Goal: Task Accomplishment & Management: Complete application form

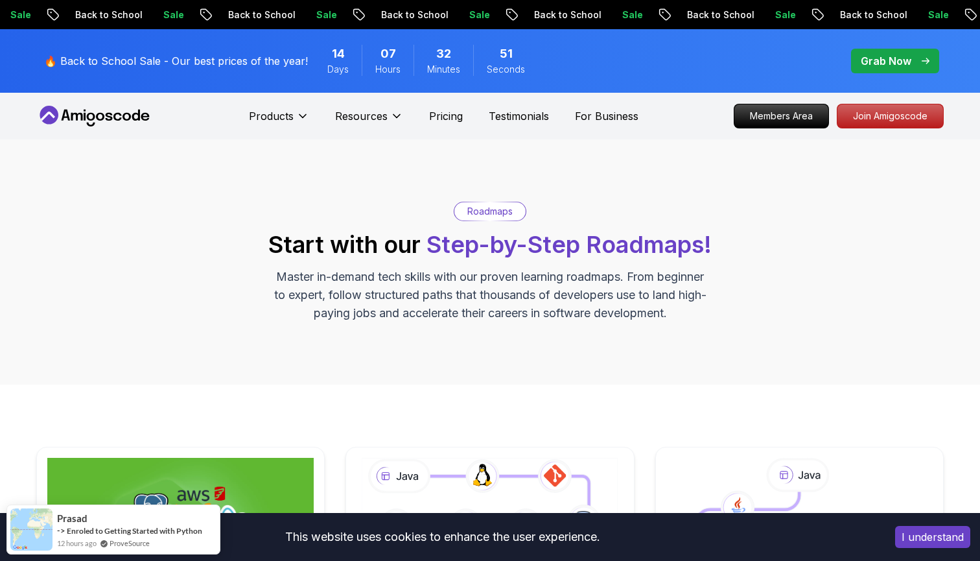
click at [77, 117] on icon at bounding box center [77, 117] width 12 height 8
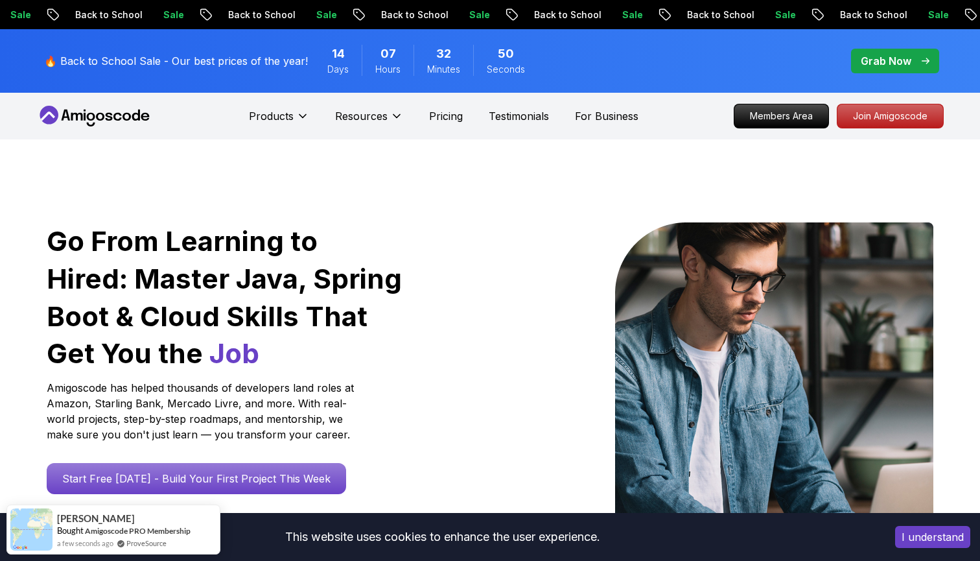
click at [83, 126] on icon at bounding box center [94, 116] width 117 height 21
click at [859, 116] on p "Join Amigoscode" at bounding box center [890, 116] width 101 height 22
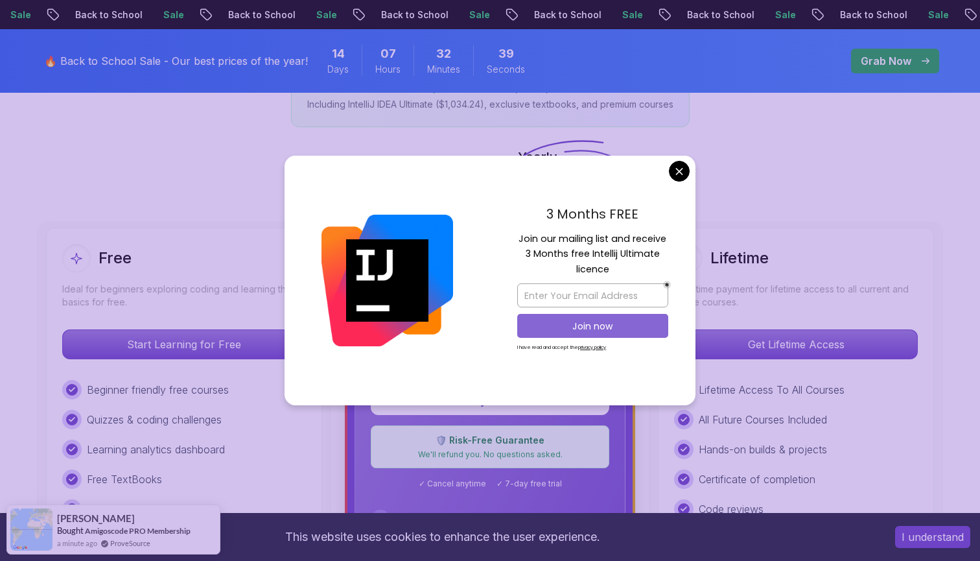
scroll to position [256, 0]
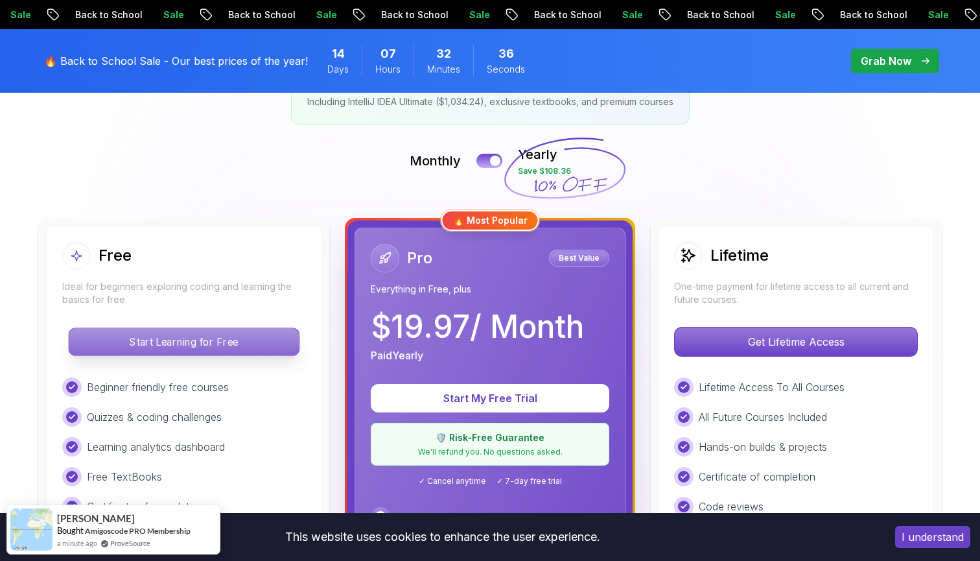
click at [239, 342] on p "Start Learning for Free" at bounding box center [184, 341] width 230 height 27
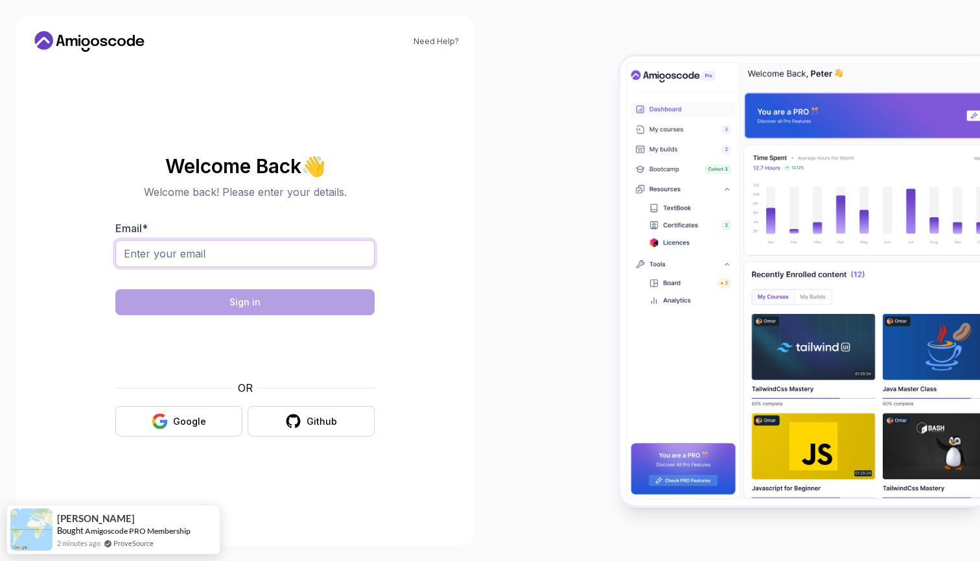
click at [320, 259] on input "Email *" at bounding box center [244, 253] width 259 height 27
type input "maligelasneha5@gmail.com"
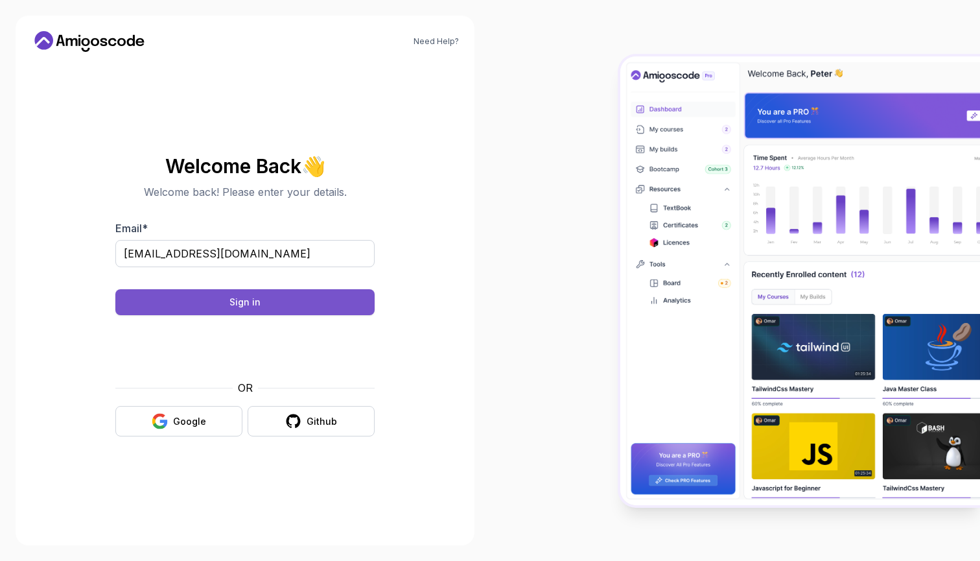
click at [272, 305] on button "Sign in" at bounding box center [244, 302] width 259 height 26
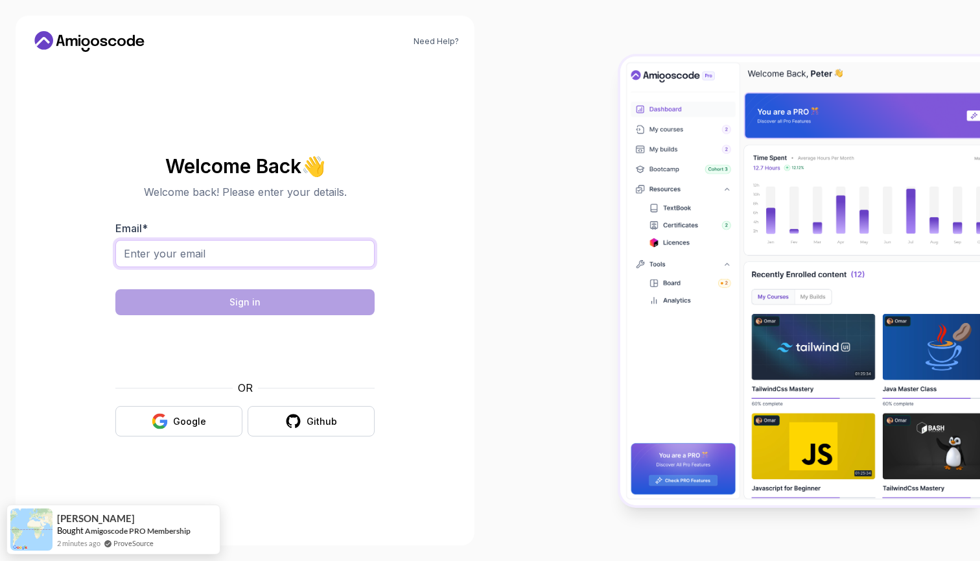
click at [296, 260] on input "Email *" at bounding box center [244, 253] width 259 height 27
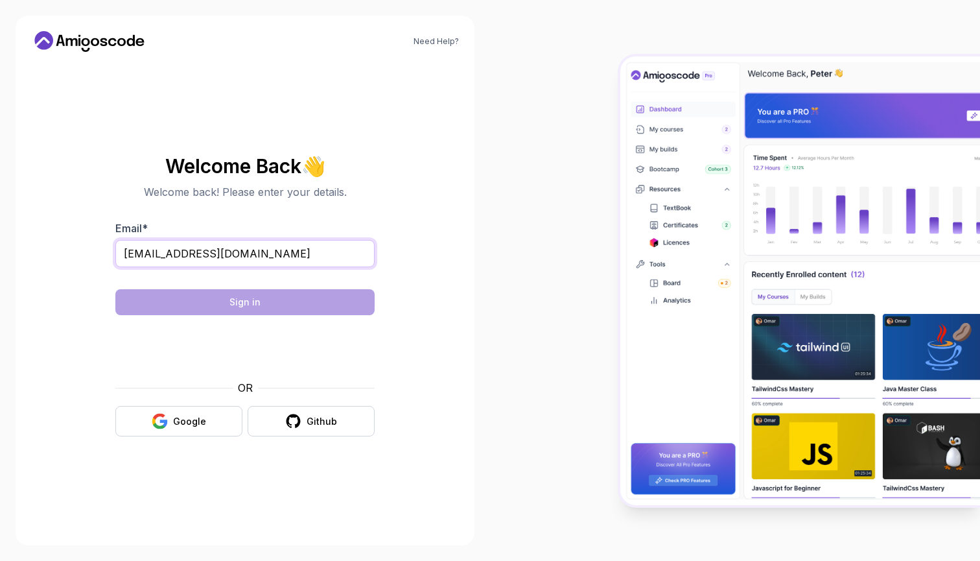
type input "maligelasneha5@gmail.com"
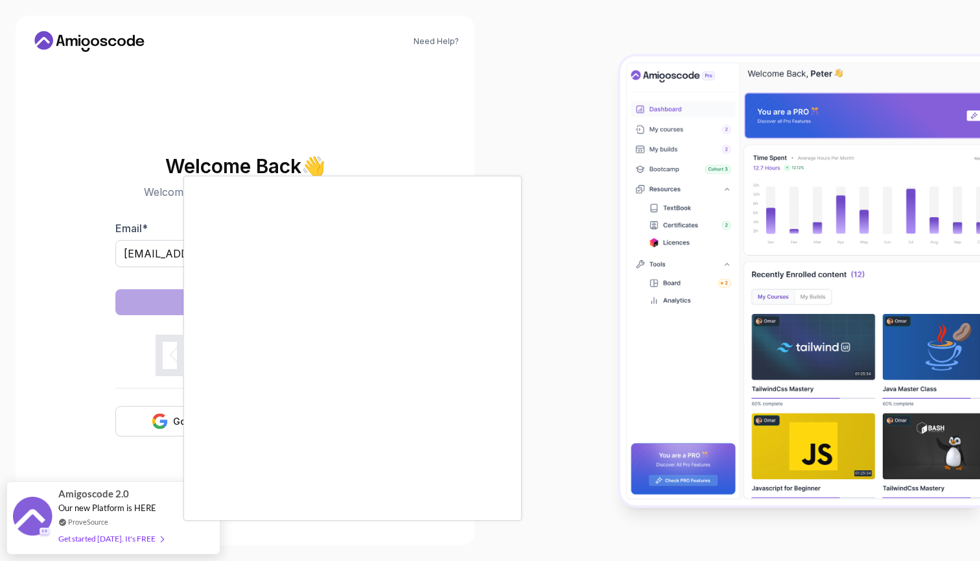
click at [579, 419] on div at bounding box center [490, 280] width 980 height 561
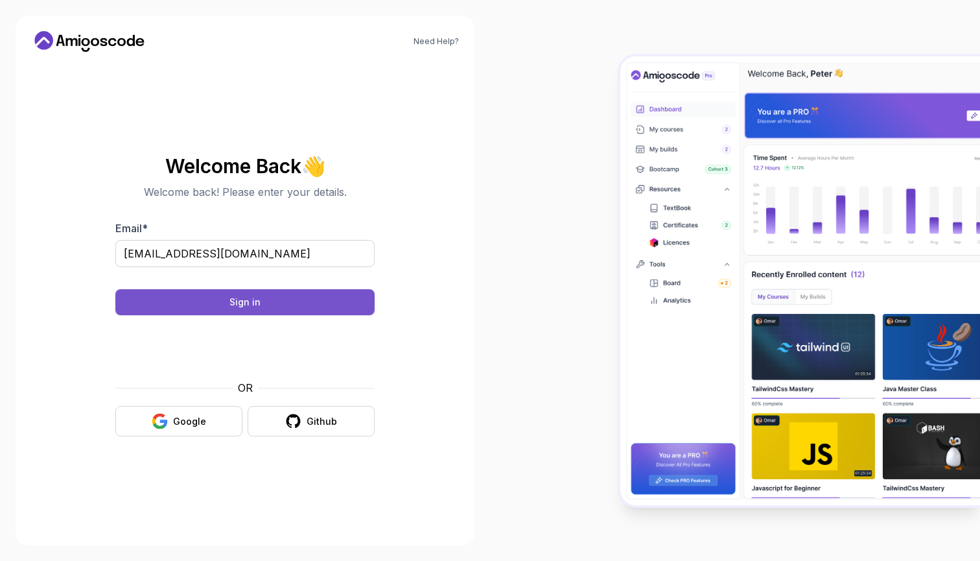
click at [338, 302] on button "Sign in" at bounding box center [244, 302] width 259 height 26
click at [316, 305] on button "Sign in" at bounding box center [244, 302] width 259 height 26
click at [338, 309] on button "Sign in" at bounding box center [244, 302] width 259 height 26
click at [292, 302] on button "Sign in" at bounding box center [244, 302] width 259 height 26
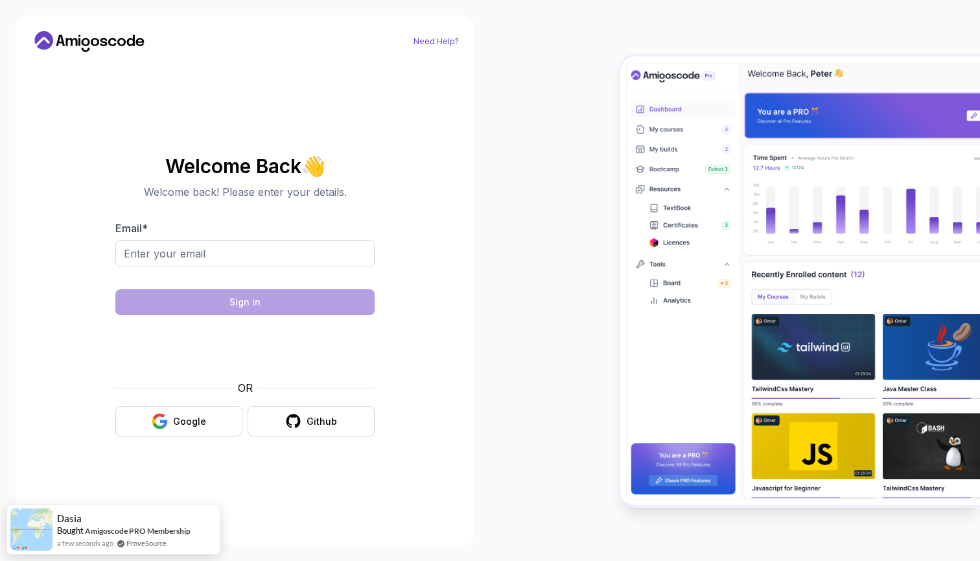
click at [455, 39] on link "Need Help?" at bounding box center [436, 41] width 45 height 10
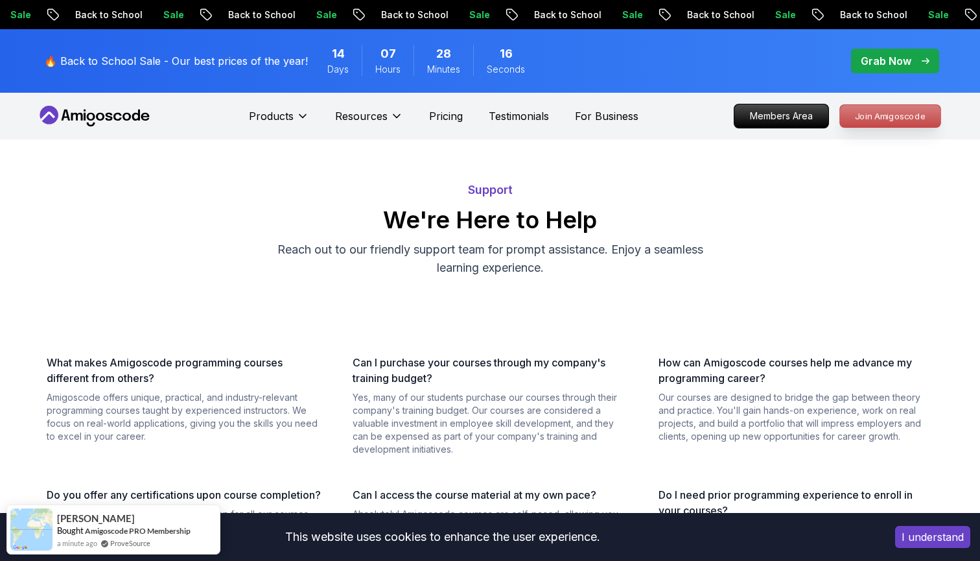
click at [866, 108] on p "Join Amigoscode" at bounding box center [890, 116] width 101 height 22
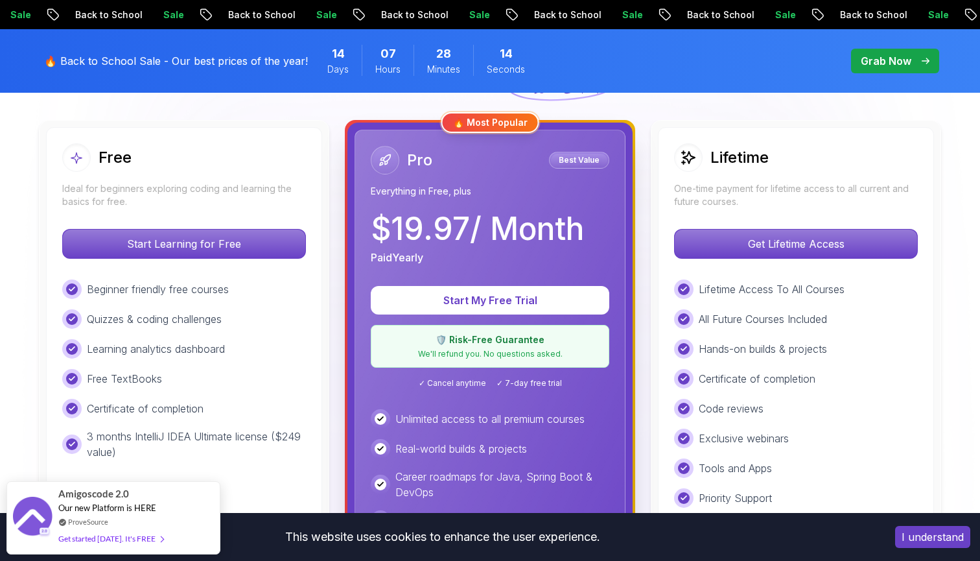
scroll to position [475, 0]
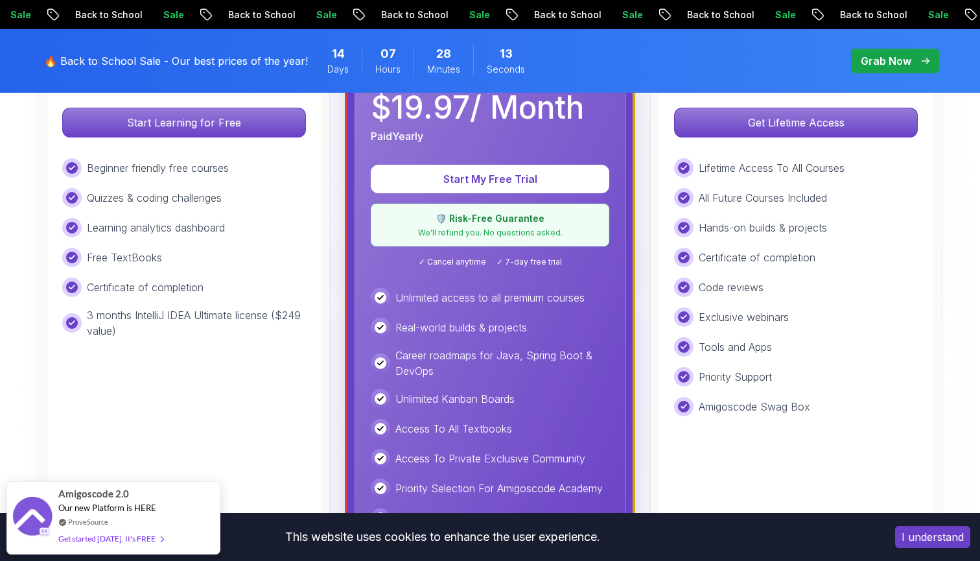
click at [283, 300] on div "Beginner friendly free courses Quizzes & coding challenges Learning analytics d…" at bounding box center [184, 248] width 244 height 180
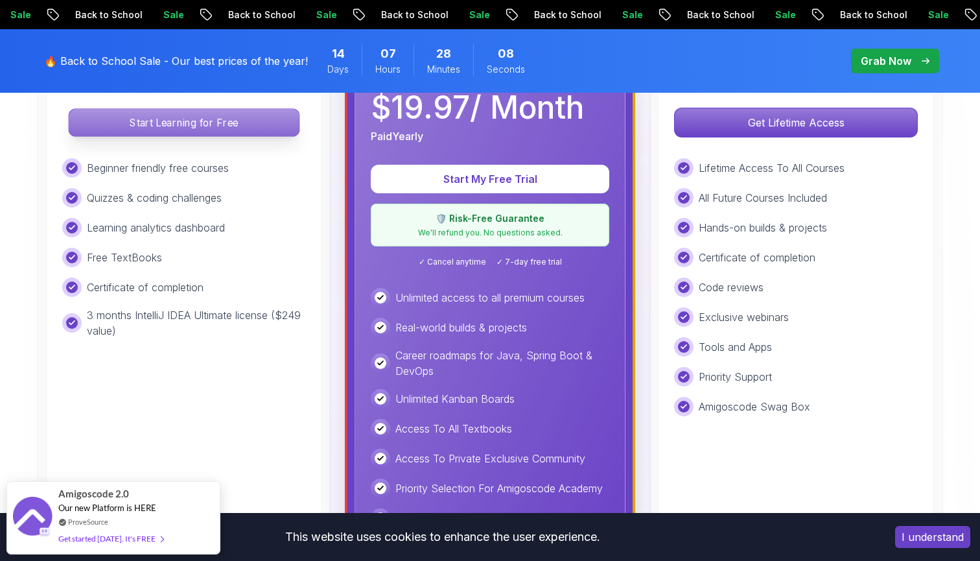
click at [228, 124] on p "Start Learning for Free" at bounding box center [184, 122] width 230 height 27
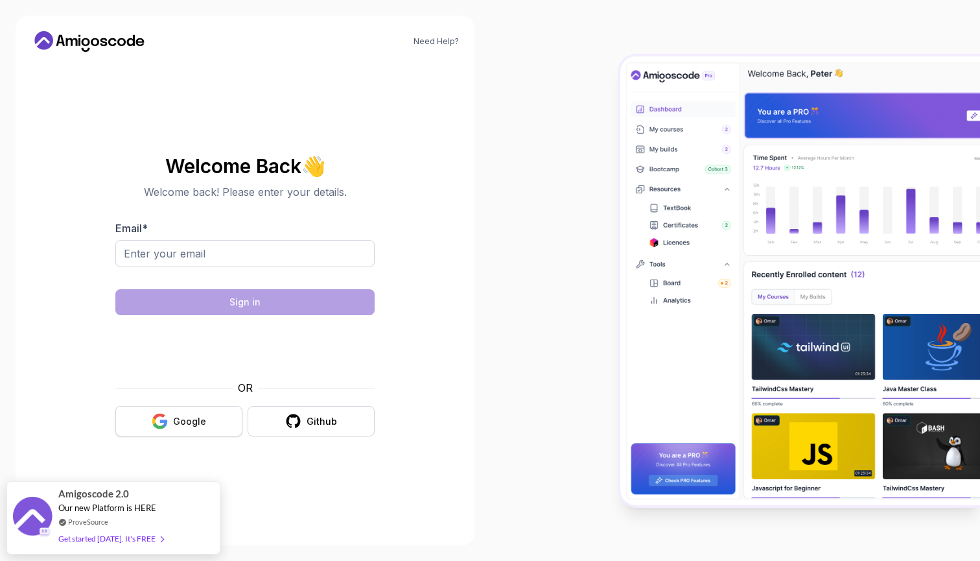
click at [200, 428] on button "Google" at bounding box center [178, 421] width 127 height 30
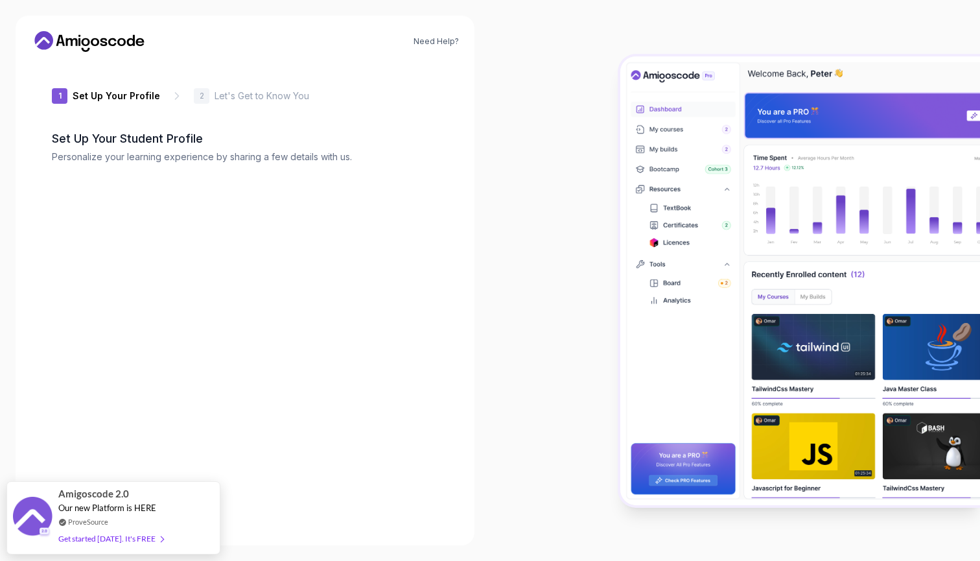
type input "cleverrabbit28941"
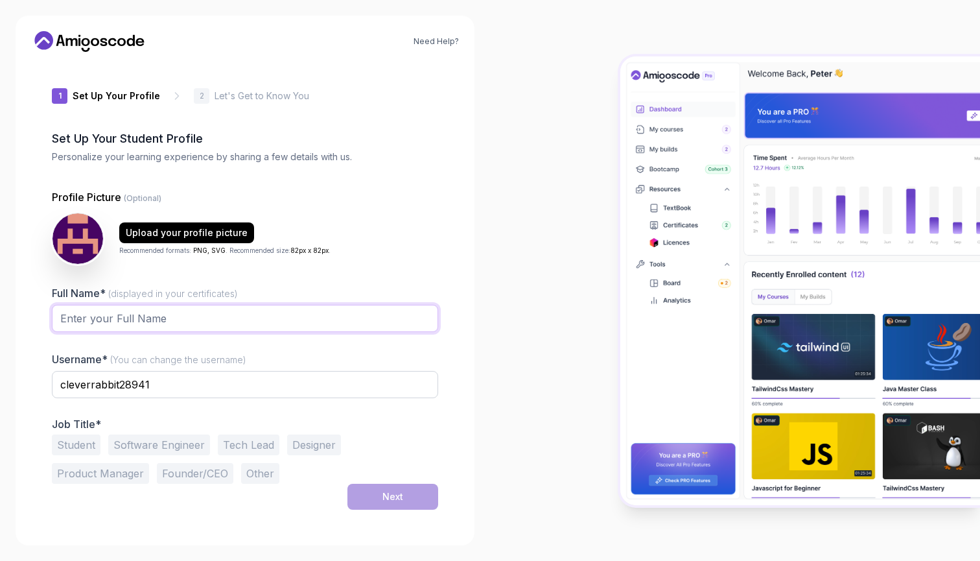
click at [253, 316] on input "Full Name* (displayed in your certificates)" at bounding box center [245, 318] width 386 height 27
type input "Sneha"
click at [156, 385] on input "cleverrabbit28941" at bounding box center [245, 384] width 386 height 27
click at [89, 385] on input "Snh=eha1306" at bounding box center [245, 384] width 386 height 27
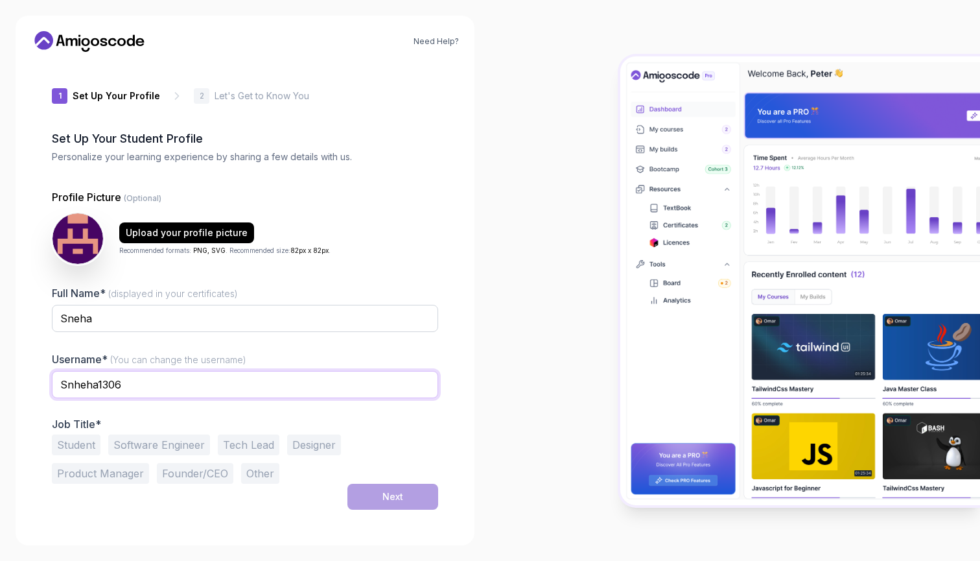
type input "Snheha1306"
click at [151, 447] on button "Software Engineer" at bounding box center [159, 444] width 102 height 21
click at [392, 495] on div "Next" at bounding box center [393, 496] width 21 height 13
click at [543, 373] on div at bounding box center [735, 280] width 490 height 561
click at [377, 495] on button "Next" at bounding box center [393, 497] width 91 height 26
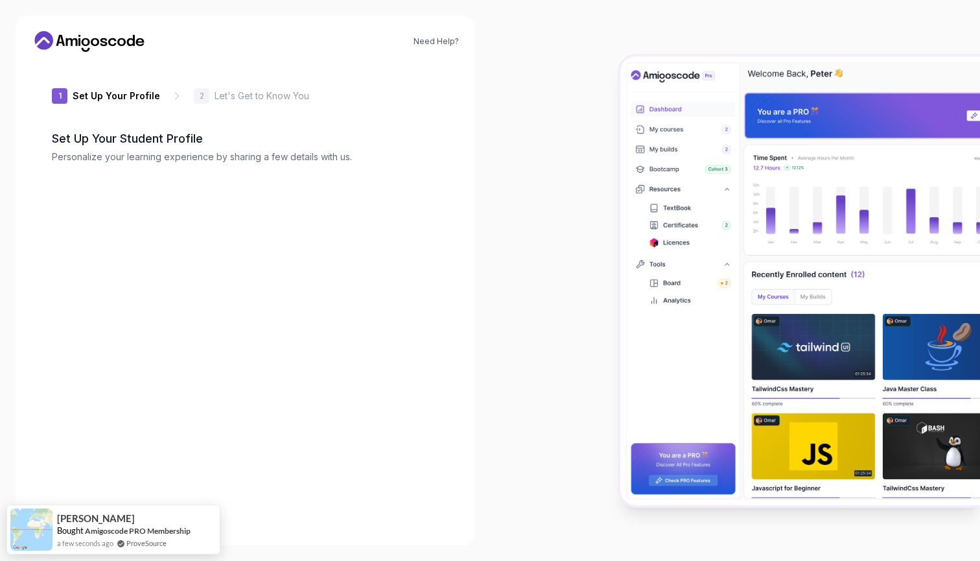
type input "wildfox60651"
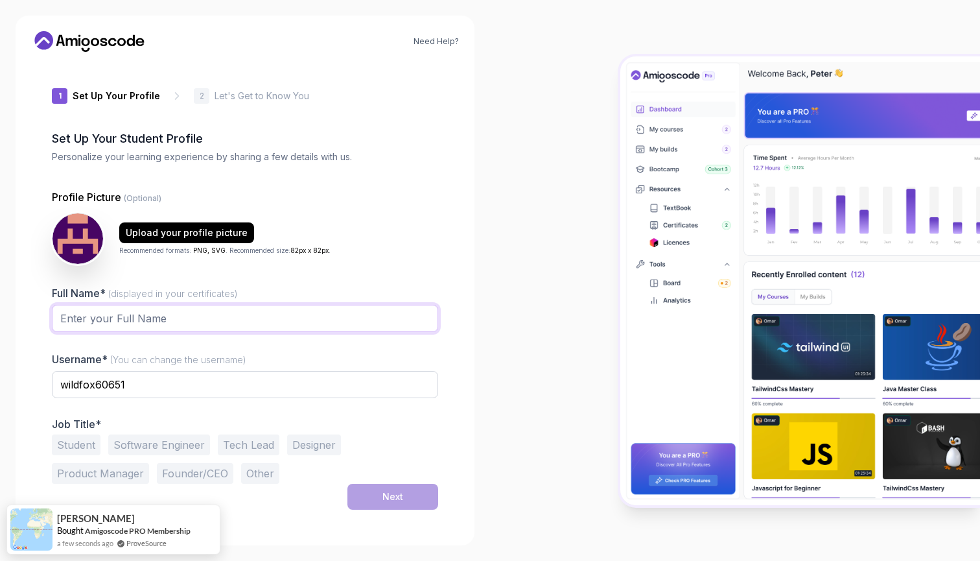
click at [365, 319] on input "Full Name* (displayed in your certificates)" at bounding box center [245, 318] width 386 height 27
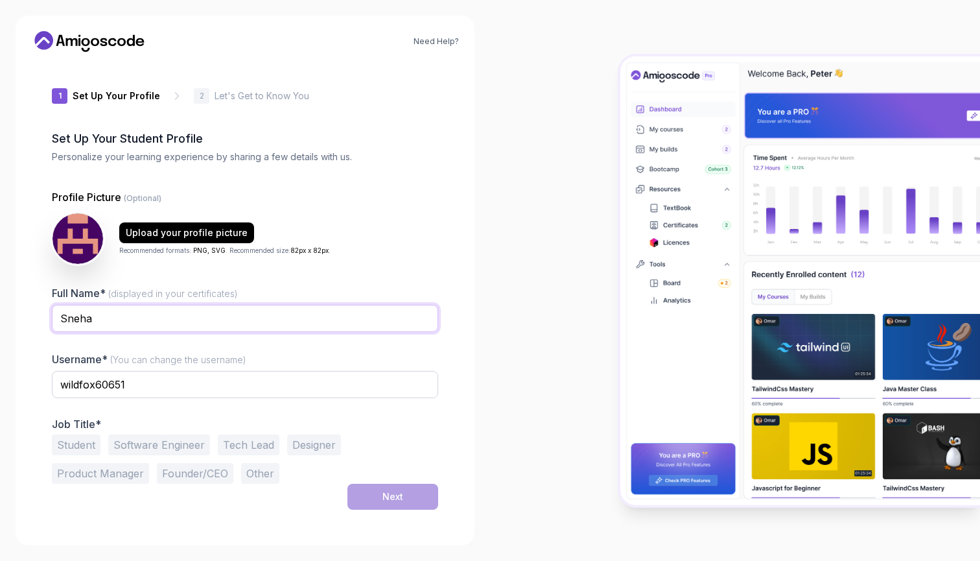
type input "Sneha"
click at [177, 442] on button "Software Engineer" at bounding box center [159, 444] width 102 height 21
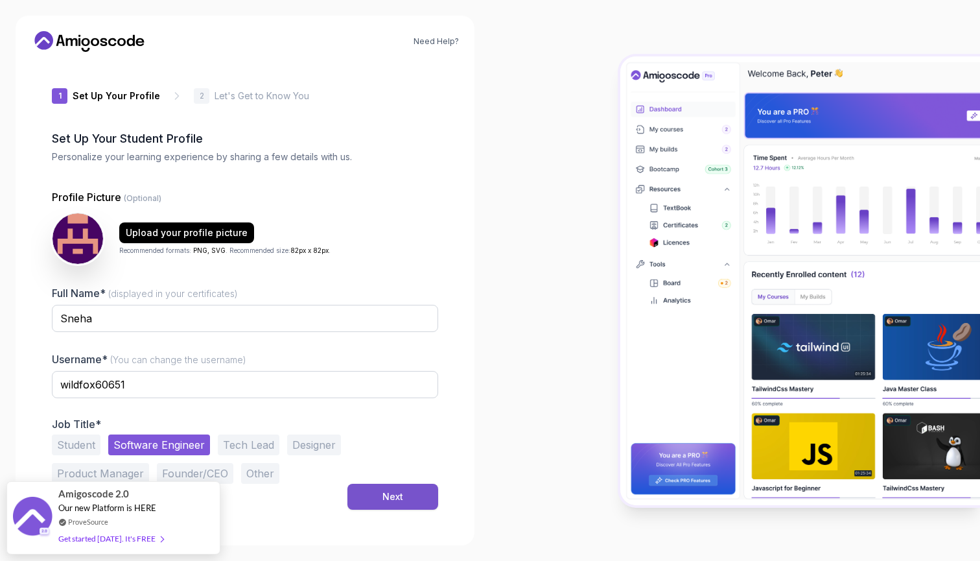
click at [370, 492] on button "Next" at bounding box center [393, 497] width 91 height 26
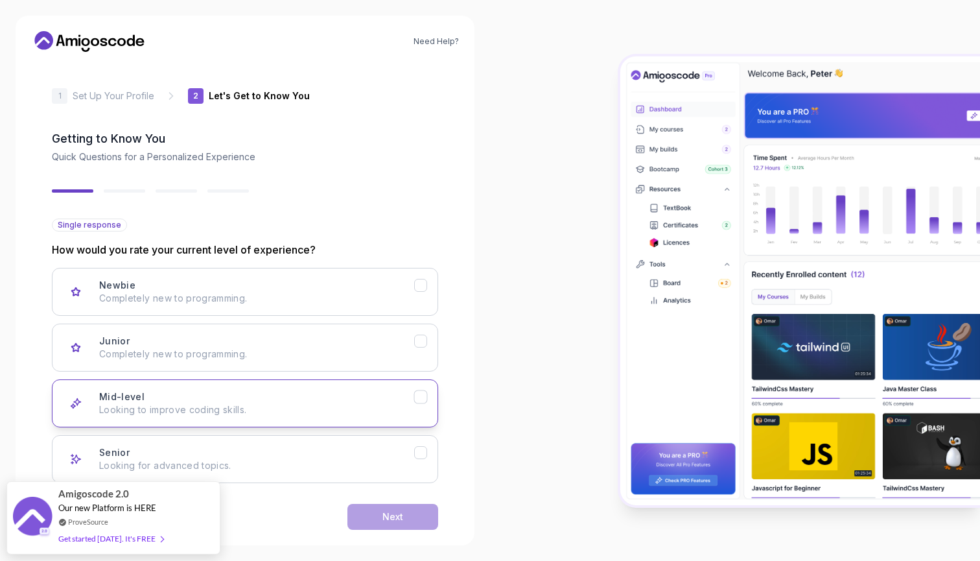
click at [424, 396] on icon "Mid-level" at bounding box center [421, 397] width 12 height 12
click at [397, 520] on div "Next" at bounding box center [393, 516] width 21 height 13
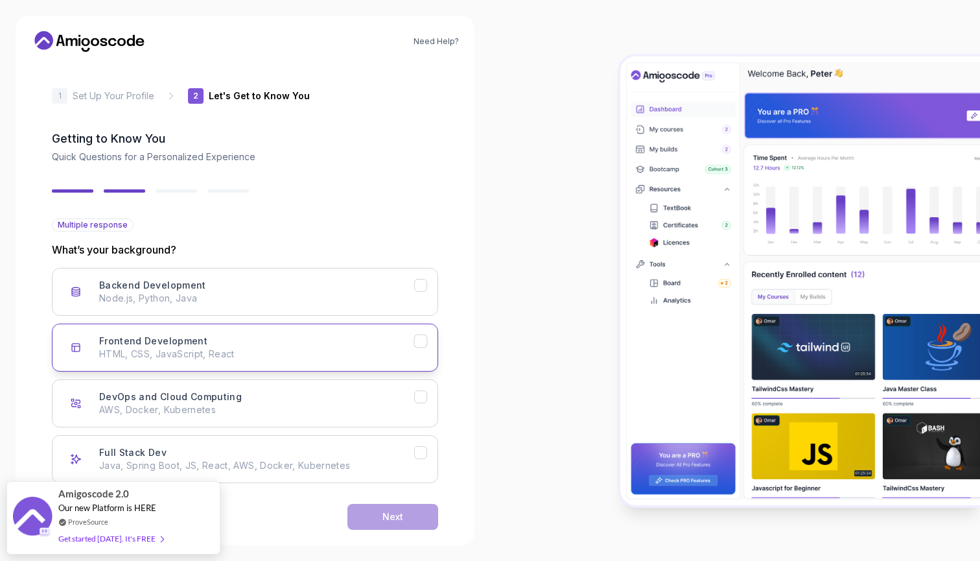
click at [421, 340] on icon "Frontend Development" at bounding box center [421, 341] width 12 height 12
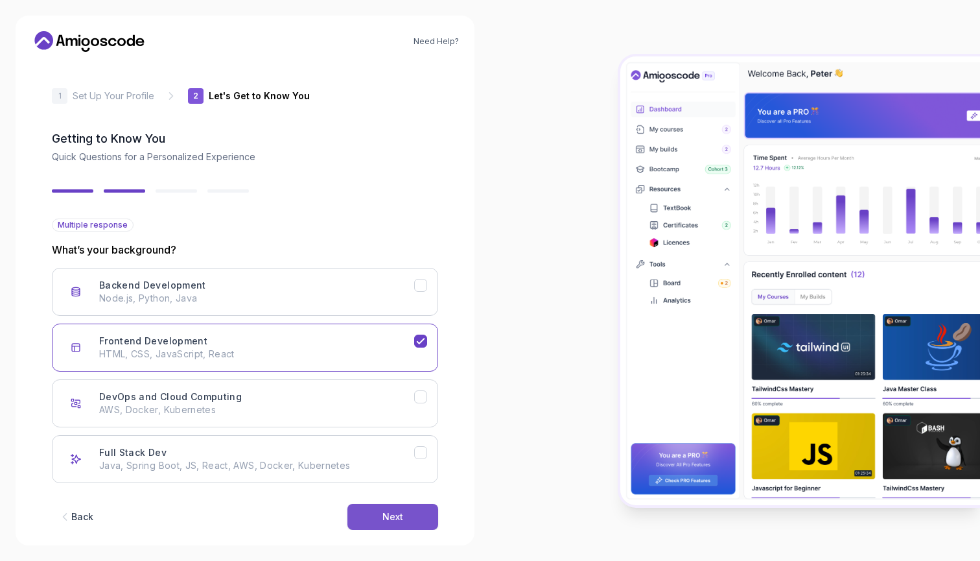
click at [401, 514] on div "Next" at bounding box center [393, 516] width 21 height 13
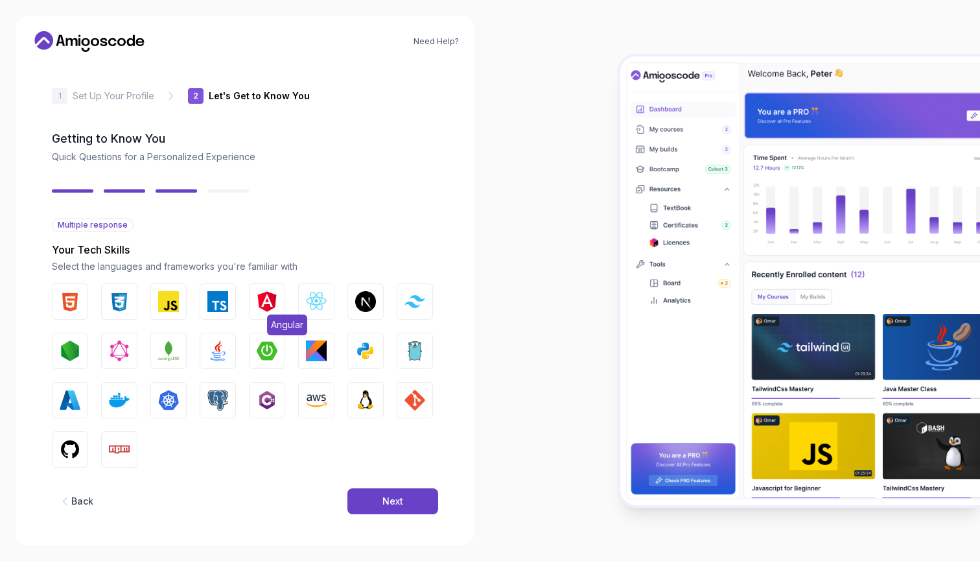
click at [278, 292] on button "Angular" at bounding box center [267, 301] width 36 height 36
click at [222, 293] on img "button" at bounding box center [217, 301] width 21 height 21
click at [167, 300] on img "button" at bounding box center [168, 301] width 21 height 21
click at [124, 298] on img "button" at bounding box center [119, 301] width 21 height 21
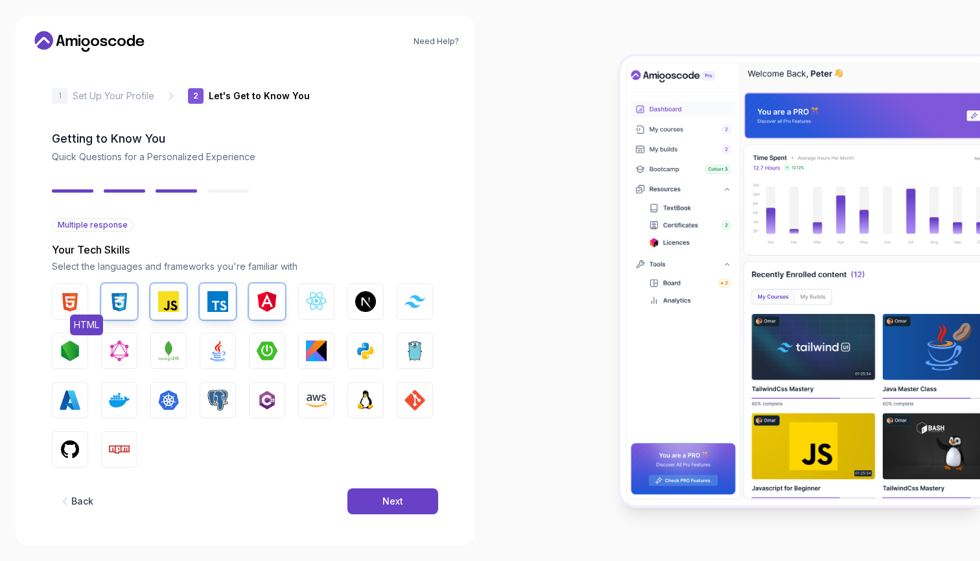
click at [68, 298] on img "button" at bounding box center [70, 301] width 21 height 21
click at [316, 302] on img "button" at bounding box center [316, 301] width 21 height 21
click at [357, 301] on img "button" at bounding box center [365, 301] width 21 height 21
click at [403, 307] on button "Tailwind CSS" at bounding box center [415, 301] width 36 height 36
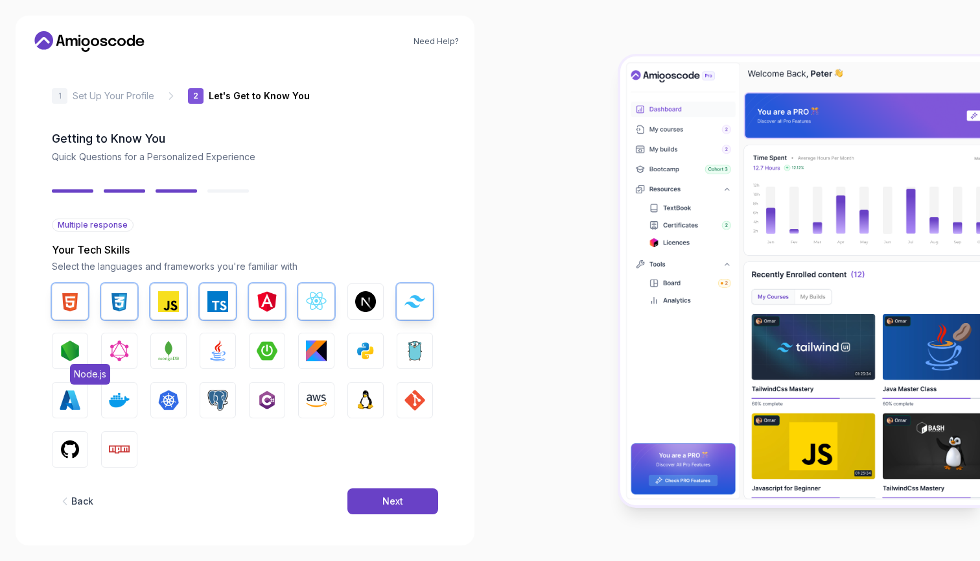
click at [77, 351] on img "button" at bounding box center [70, 350] width 21 height 21
click at [222, 352] on img "button" at bounding box center [217, 350] width 21 height 21
click at [403, 398] on button "GIT" at bounding box center [415, 400] width 36 height 36
click at [75, 444] on img "button" at bounding box center [70, 449] width 21 height 21
click at [122, 444] on img "button" at bounding box center [119, 449] width 21 height 21
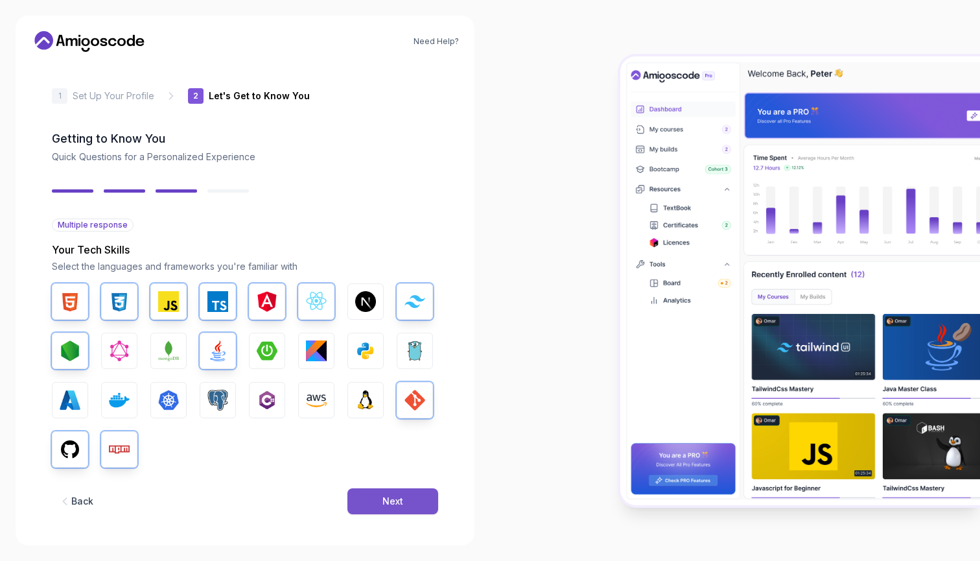
click at [381, 494] on button "Next" at bounding box center [393, 501] width 91 height 26
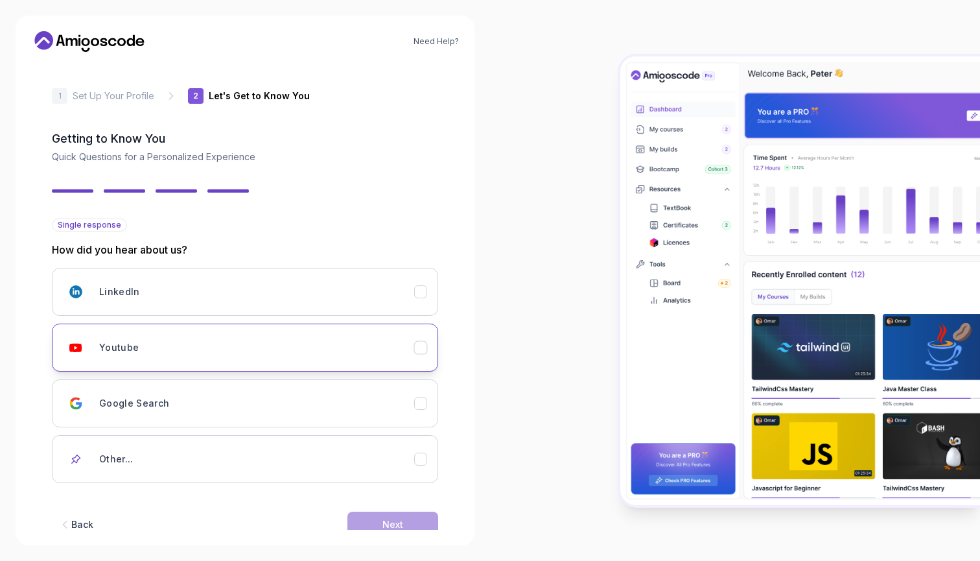
click at [348, 358] on div "Youtube" at bounding box center [256, 348] width 315 height 26
click at [397, 517] on button "Next" at bounding box center [393, 525] width 91 height 26
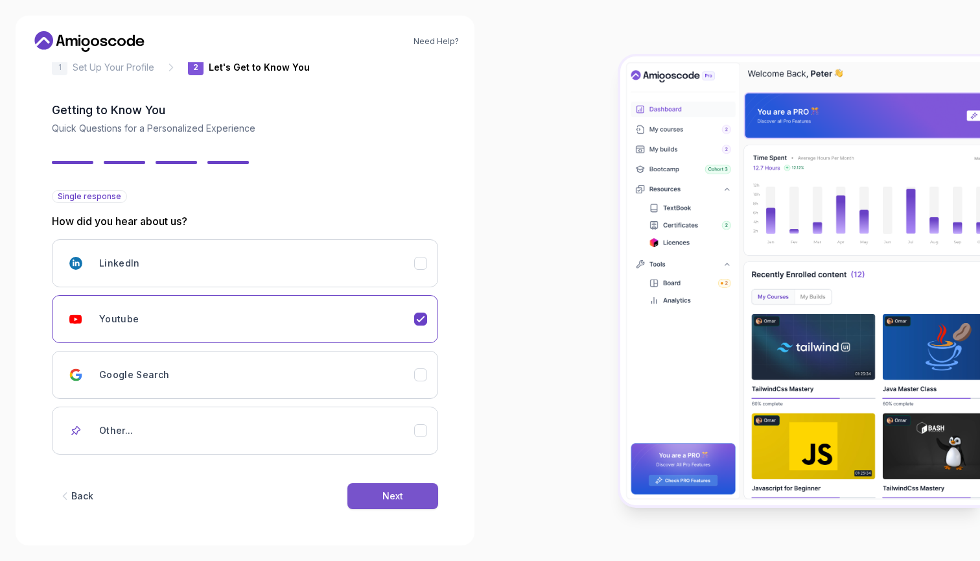
scroll to position [29, 0]
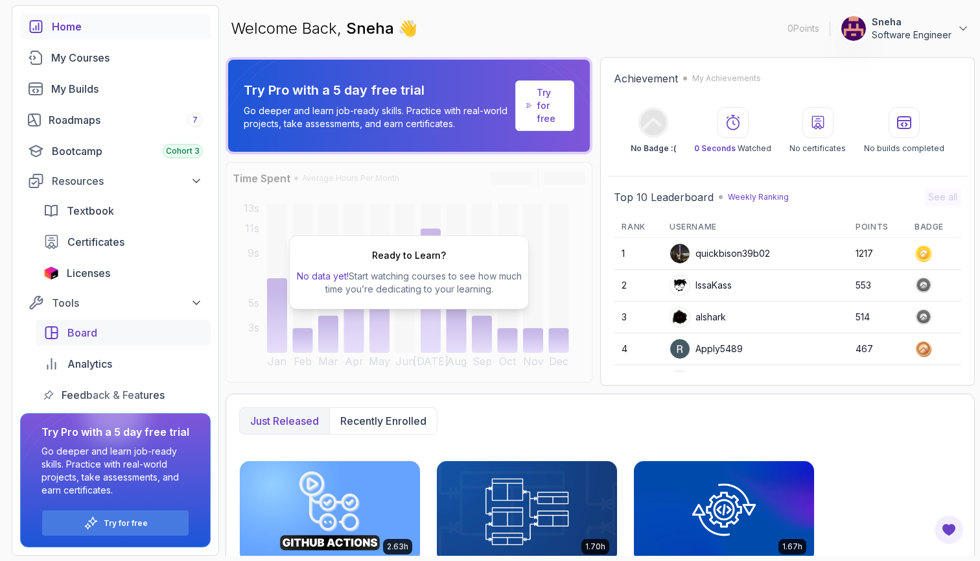
scroll to position [38, 0]
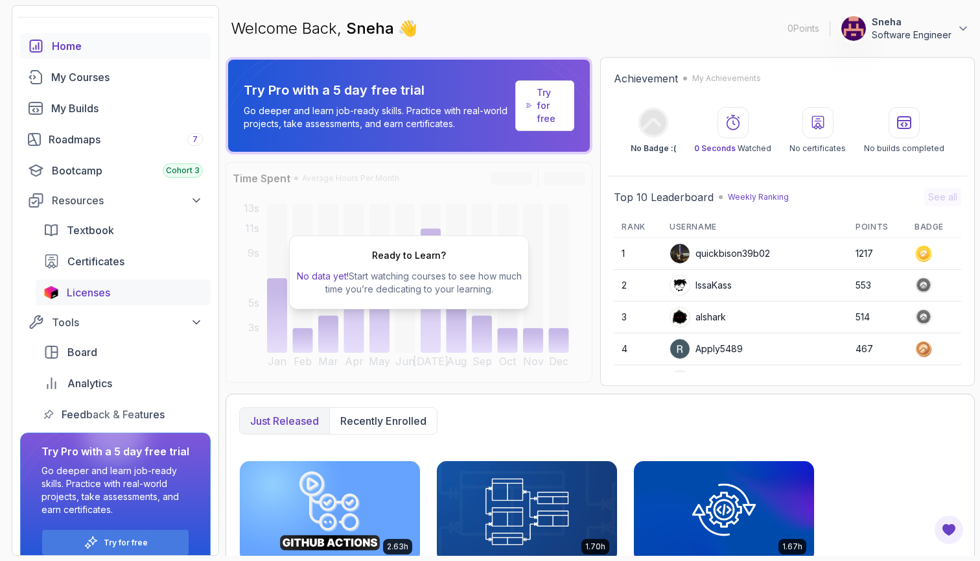
click at [109, 291] on span "Licenses" at bounding box center [88, 293] width 43 height 16
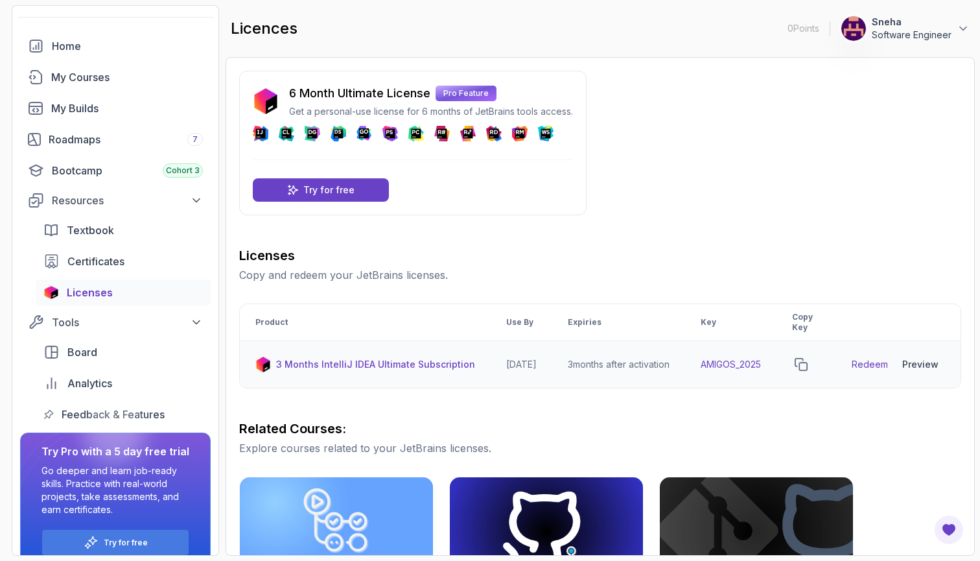
click at [881, 366] on link "Redeem" at bounding box center [870, 364] width 36 height 13
click at [808, 361] on icon "copy-button" at bounding box center [801, 364] width 13 height 13
click at [873, 364] on link "Redeem" at bounding box center [870, 364] width 36 height 13
